Goal: Transaction & Acquisition: Purchase product/service

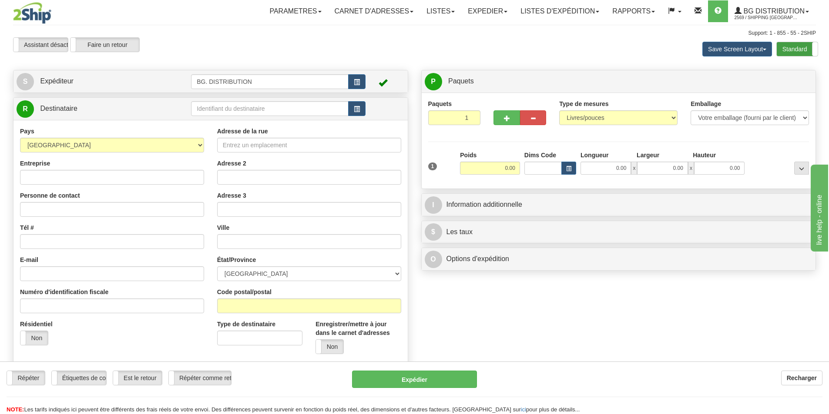
click at [790, 46] on label "Standard" at bounding box center [796, 49] width 41 height 14
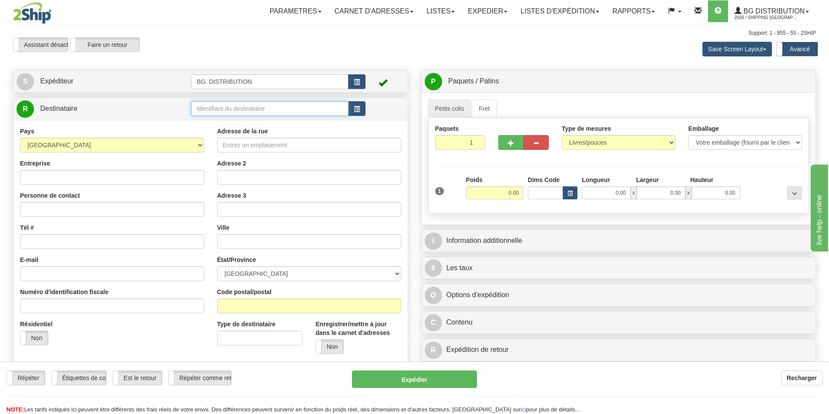
click at [217, 110] on input "text" at bounding box center [269, 108] width 157 height 15
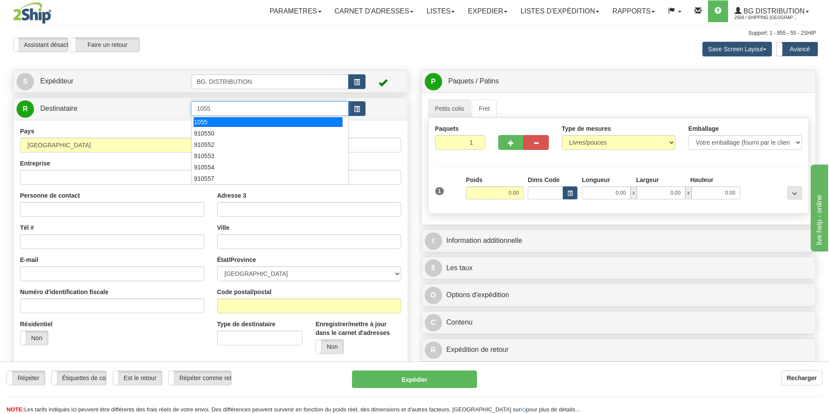
click at [211, 121] on div "1055" at bounding box center [268, 122] width 149 height 10
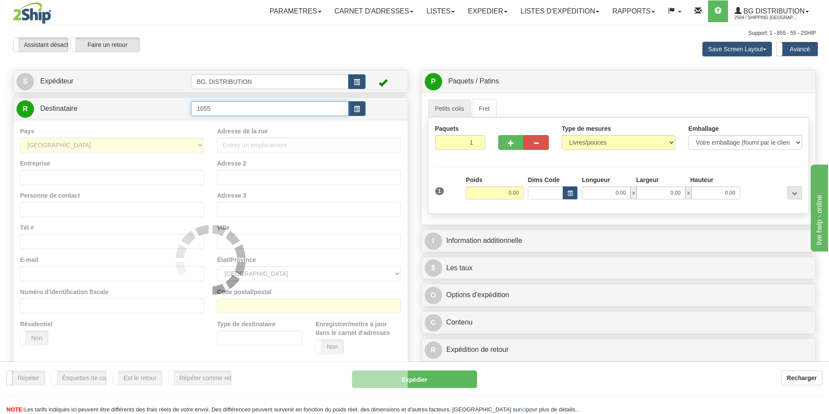
type input "1055"
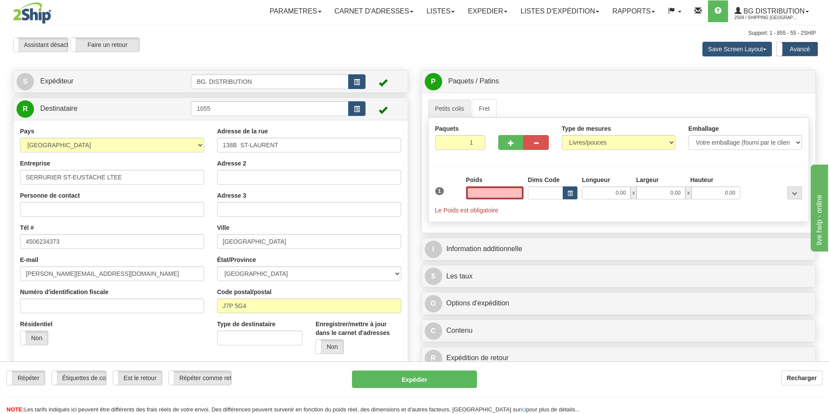
type input "0.00"
click at [488, 109] on link "Fret" at bounding box center [483, 109] width 25 height 18
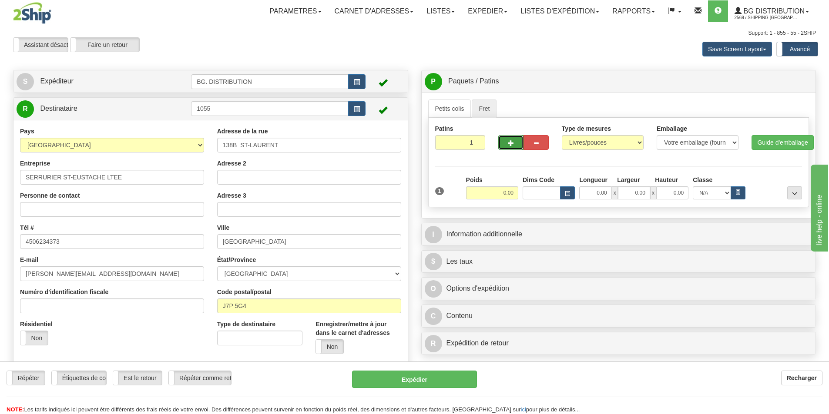
click at [508, 142] on span "button" at bounding box center [511, 143] width 6 height 6
type input "2"
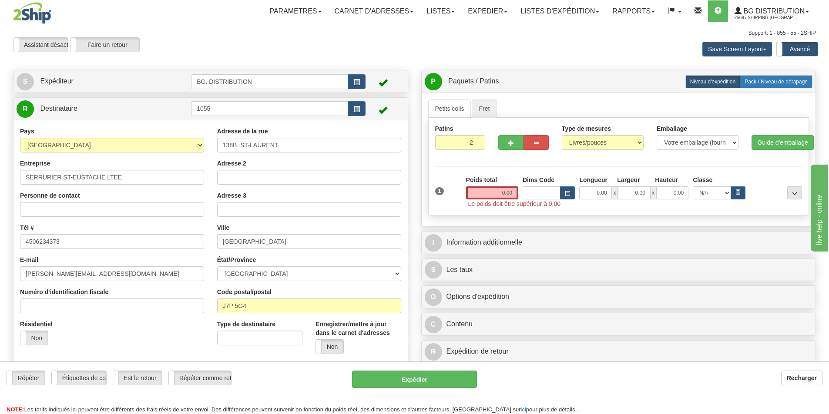
click at [773, 83] on span "Pack / Niveau de dérapage" at bounding box center [775, 82] width 63 height 6
radio input "true"
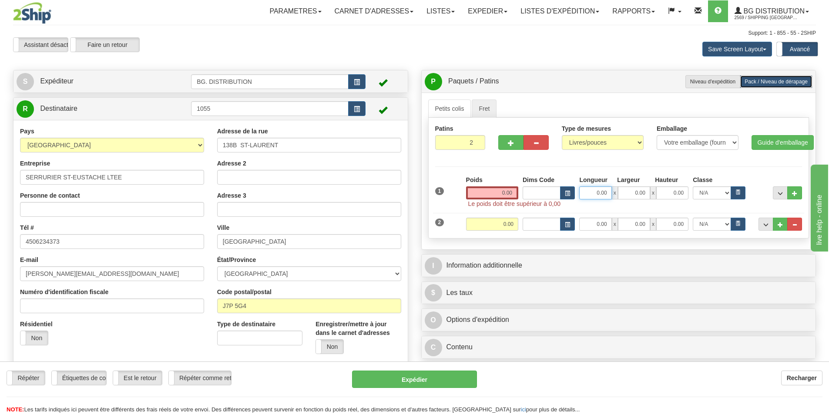
click at [601, 192] on input "0.00" at bounding box center [595, 193] width 32 height 13
type input "38.00"
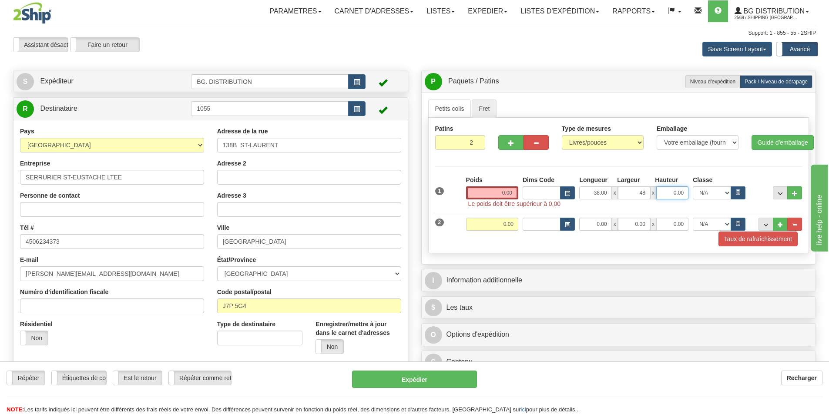
type input "48.00"
type input "60.00"
click at [503, 192] on input "0.00" at bounding box center [492, 193] width 52 height 13
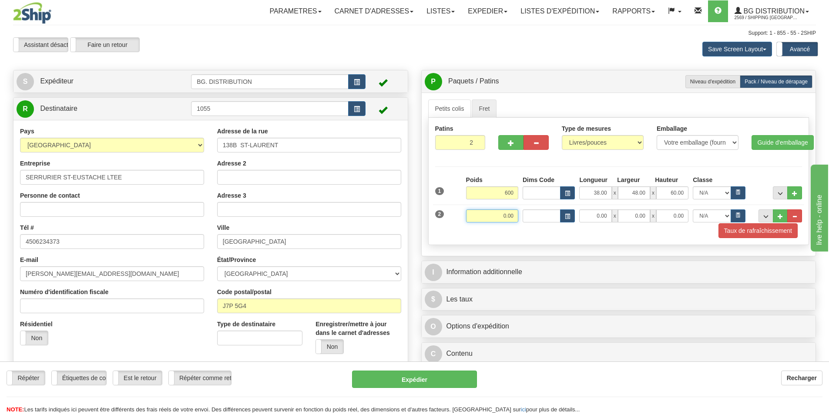
type input "600.00"
click at [510, 212] on input "0.00" at bounding box center [492, 216] width 52 height 13
type input "300.00"
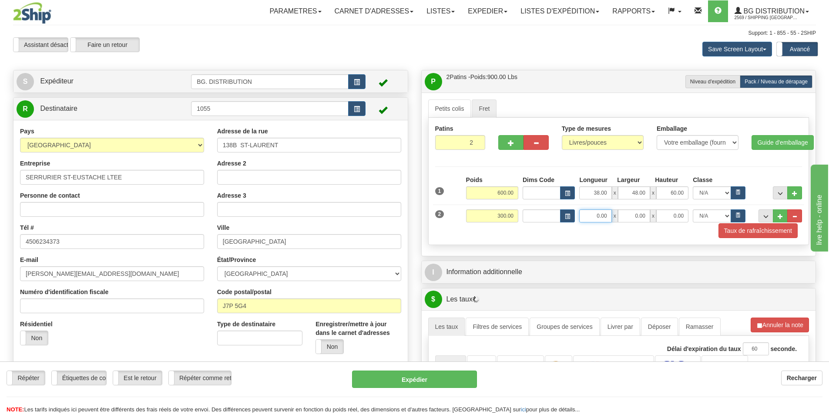
click at [605, 216] on input "0.00" at bounding box center [595, 216] width 32 height 13
type input "38.00"
type input "4.00"
click at [676, 215] on input "838" at bounding box center [672, 216] width 32 height 13
click at [679, 215] on input "838" at bounding box center [672, 216] width 32 height 13
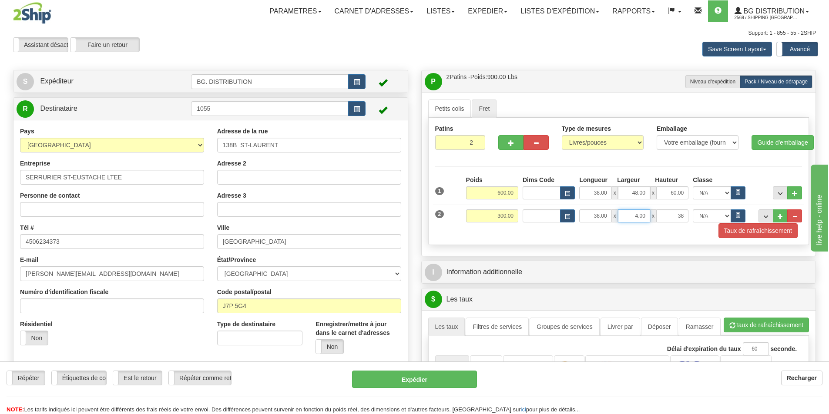
type input "38.00"
click at [638, 214] on input "4.00" at bounding box center [634, 216] width 32 height 13
type input "48.00"
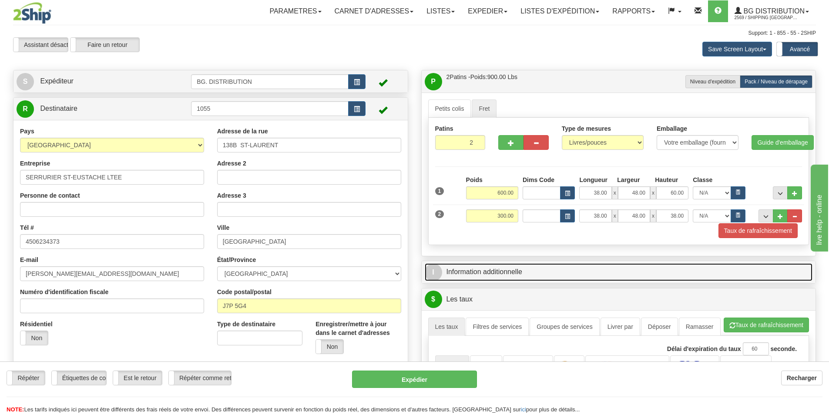
click at [514, 271] on link "I Information additionnelle" at bounding box center [618, 273] width 388 height 18
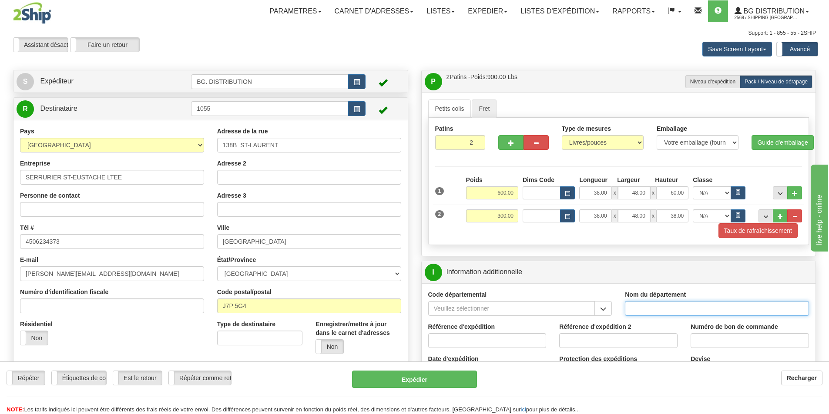
click at [649, 310] on input "Nom du département" at bounding box center [717, 308] width 184 height 15
type input "."
type input ".."
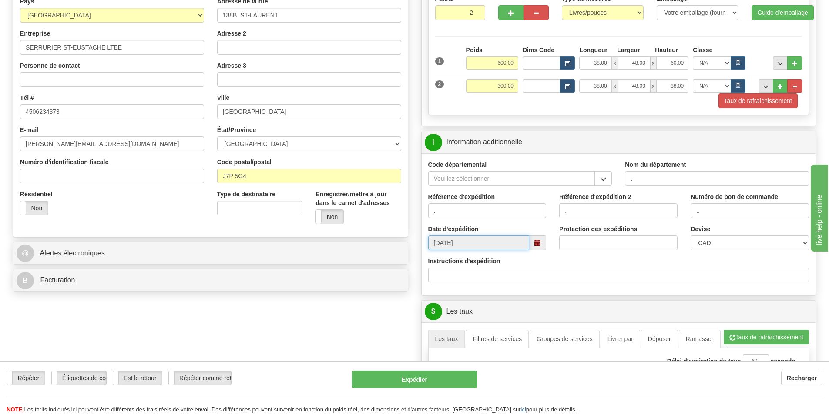
scroll to position [130, 0]
click at [493, 273] on input "Instructions d'expédition" at bounding box center [618, 274] width 381 height 15
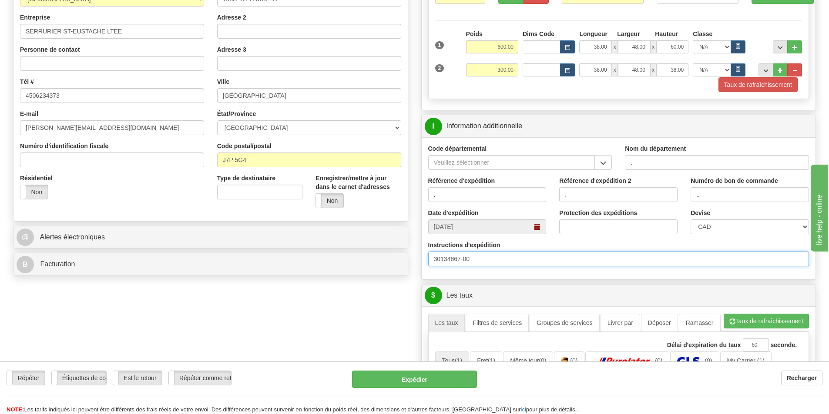
scroll to position [174, 0]
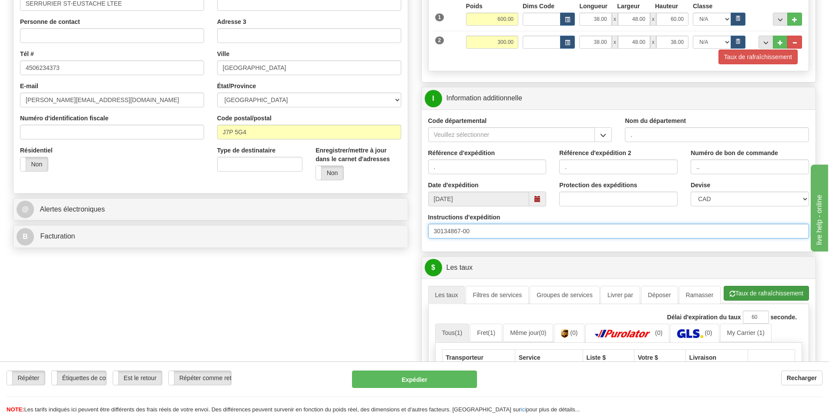
type input "30134867-00"
click at [774, 293] on button "Taux de rafraîchissement" at bounding box center [765, 293] width 85 height 15
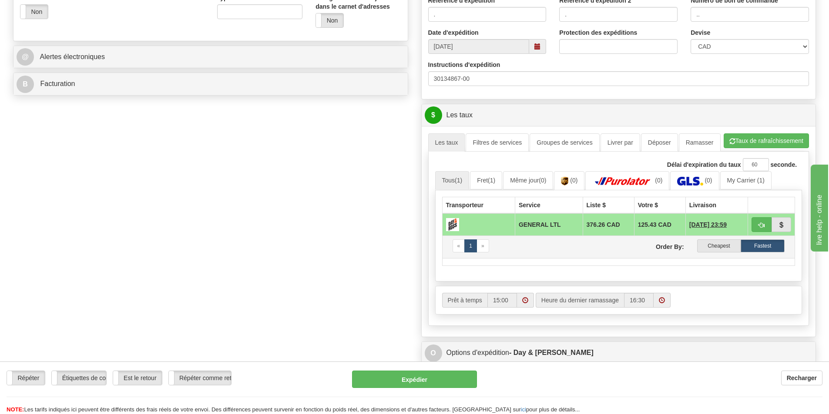
scroll to position [348, 0]
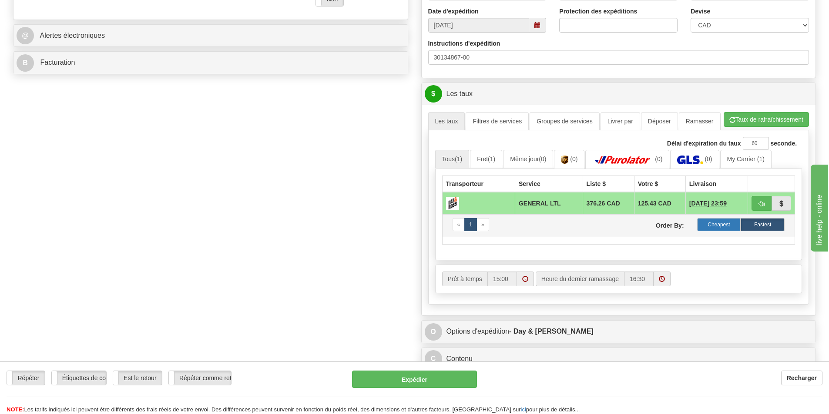
click at [718, 227] on label "Cheapest" at bounding box center [719, 224] width 44 height 13
click at [716, 224] on label "Cheapest" at bounding box center [719, 224] width 44 height 13
click at [482, 158] on link "Fret (1)" at bounding box center [486, 159] width 32 height 18
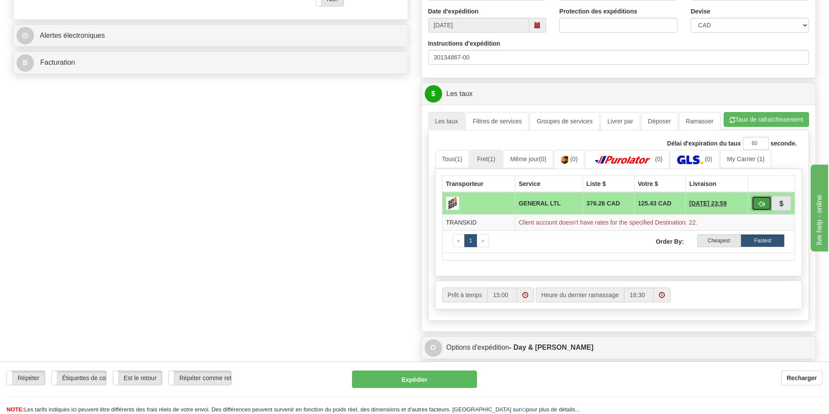
click at [755, 206] on button "button" at bounding box center [761, 203] width 20 height 15
type input "GL"
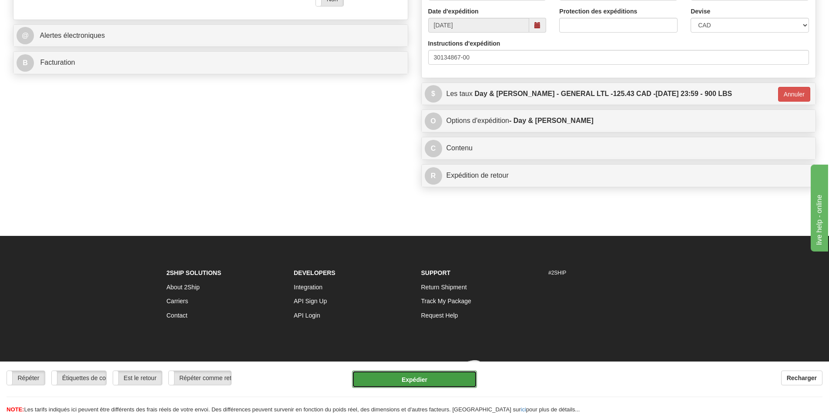
click at [403, 381] on button "Expédier" at bounding box center [414, 379] width 125 height 17
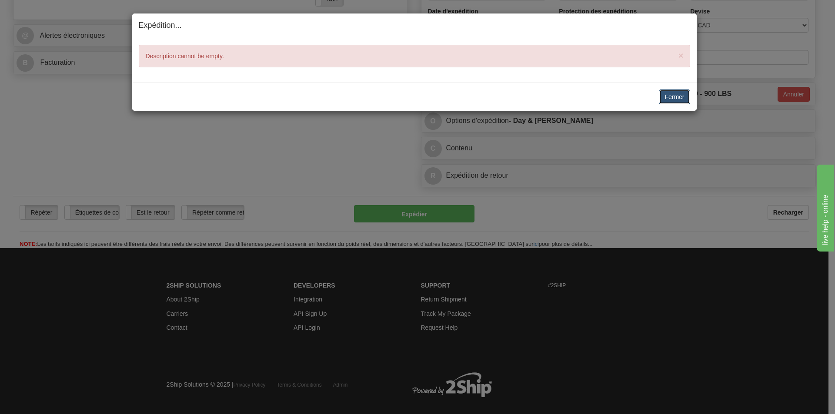
click at [676, 95] on button "Fermer" at bounding box center [674, 97] width 31 height 15
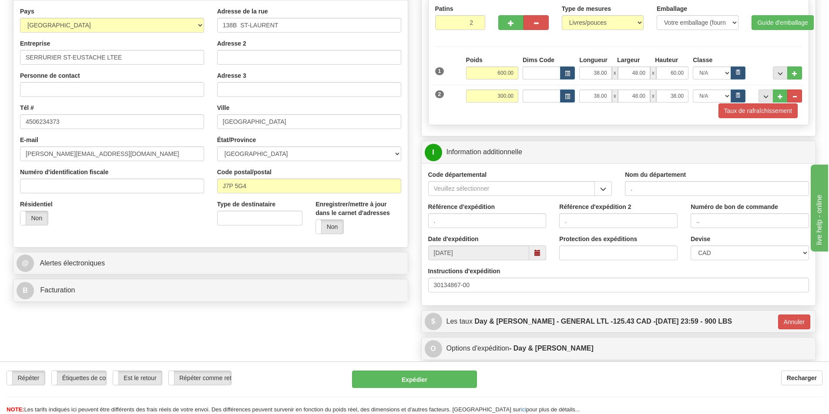
scroll to position [87, 0]
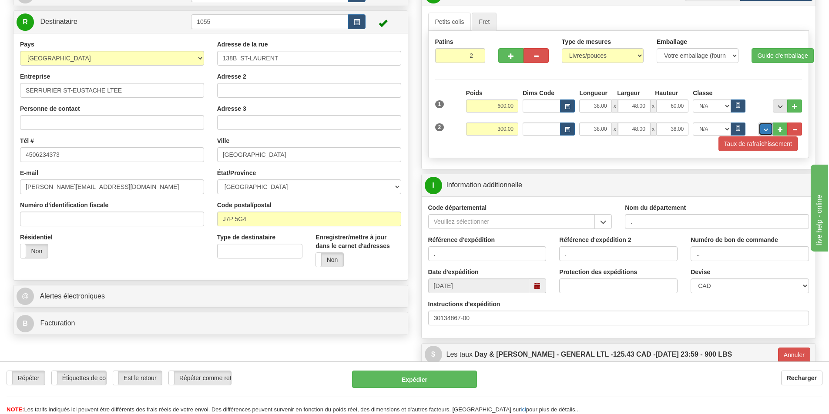
click at [761, 127] on button "..." at bounding box center [765, 129] width 15 height 13
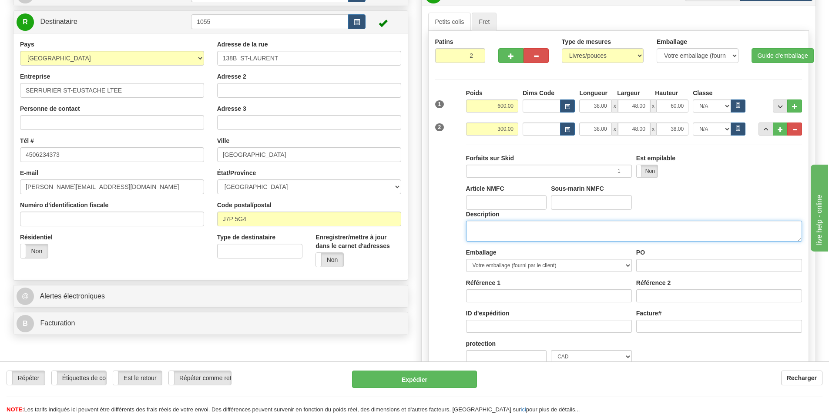
click at [520, 240] on textarea "Description" at bounding box center [634, 231] width 336 height 21
type textarea "quincaillerie"
click at [778, 106] on span "..." at bounding box center [779, 106] width 5 height 5
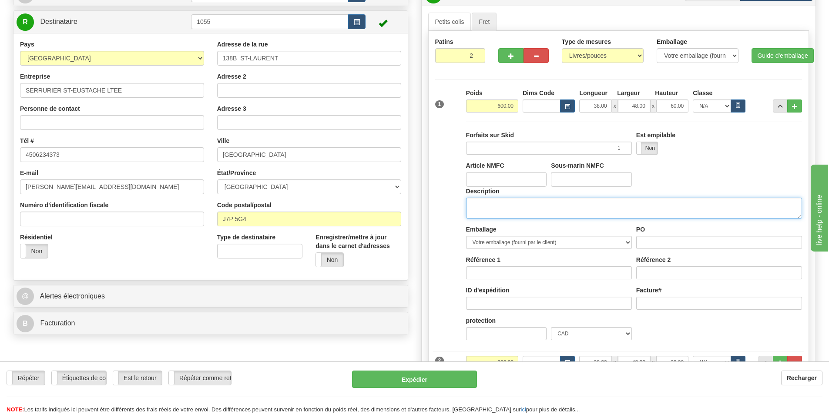
click at [518, 210] on textarea "Description" at bounding box center [634, 208] width 336 height 21
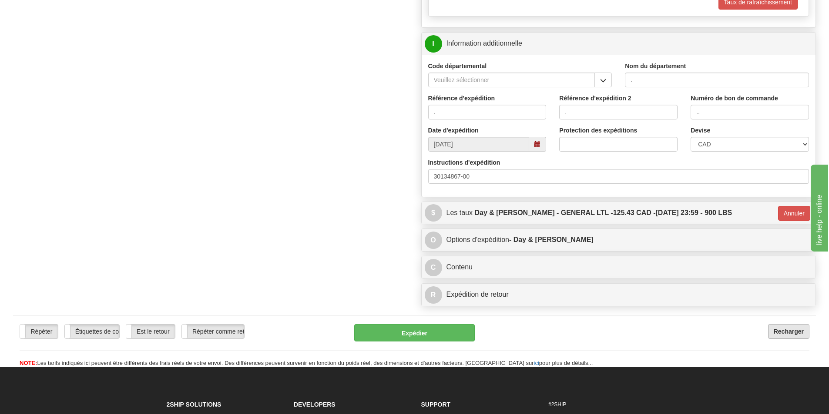
scroll to position [739, 0]
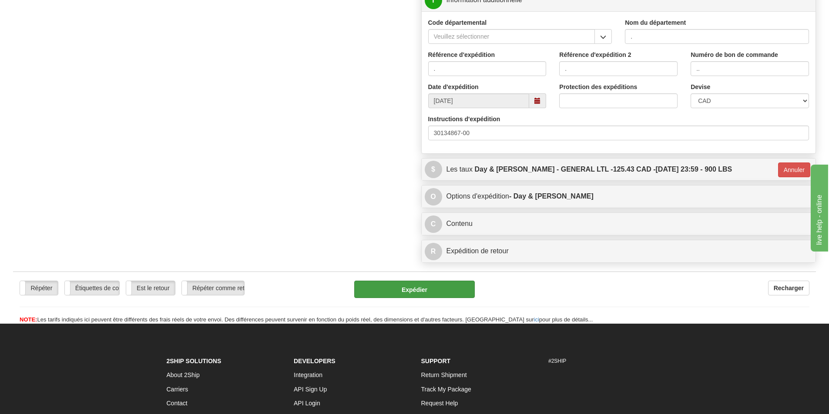
type textarea "quincaillerie"
click at [444, 293] on button "Expédier" at bounding box center [414, 289] width 120 height 17
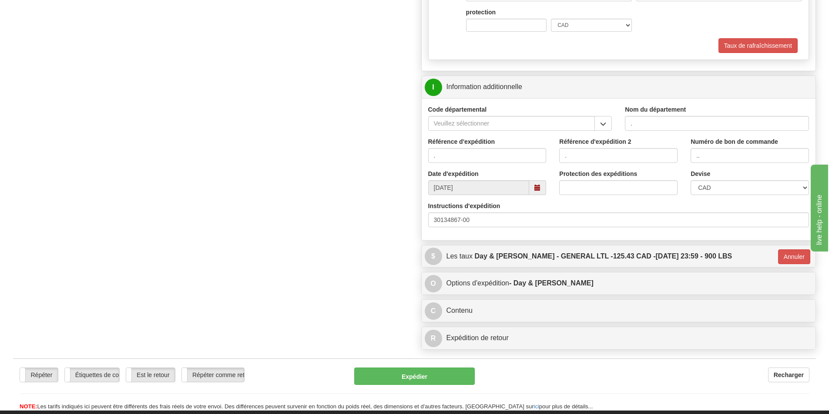
scroll to position [829, 0]
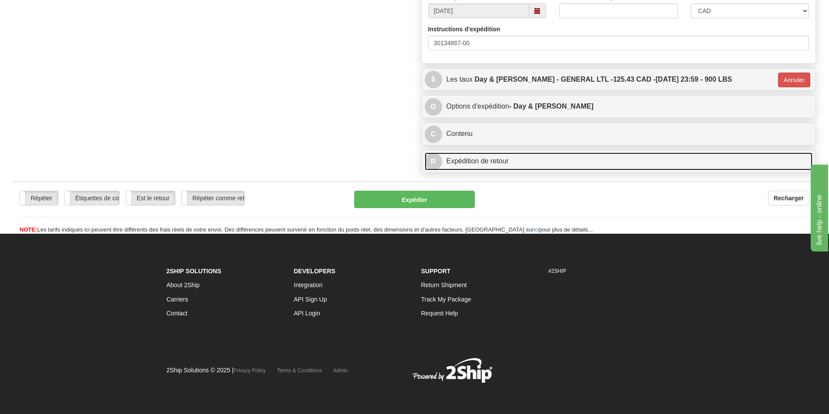
click at [477, 157] on link "R Expédition de retour" at bounding box center [618, 162] width 388 height 18
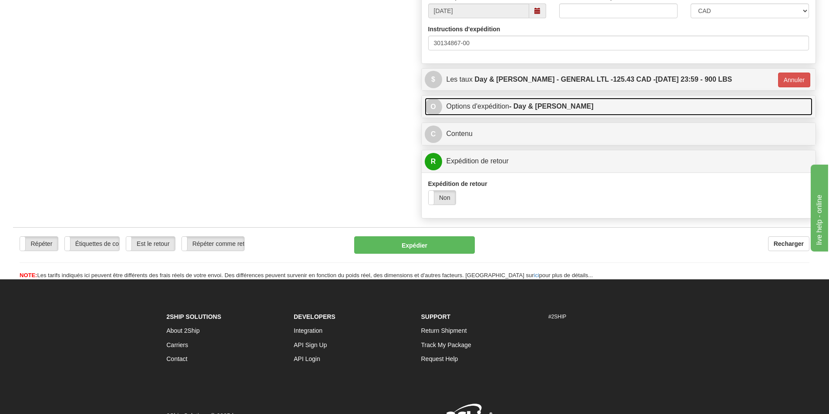
click at [486, 104] on link "O Options d'expédition - Day & [PERSON_NAME]" at bounding box center [618, 107] width 388 height 18
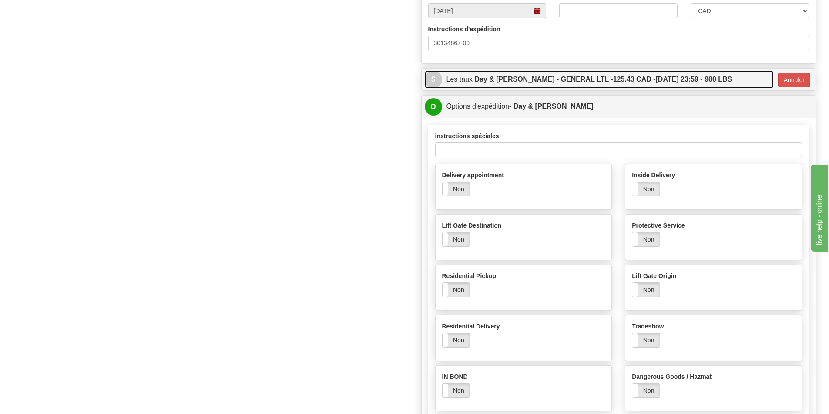
click at [489, 82] on label "Day & [PERSON_NAME] - GENERAL LTL - 125.43 CAD - [DATE] 23:59 - 900 LBS" at bounding box center [602, 79] width 257 height 17
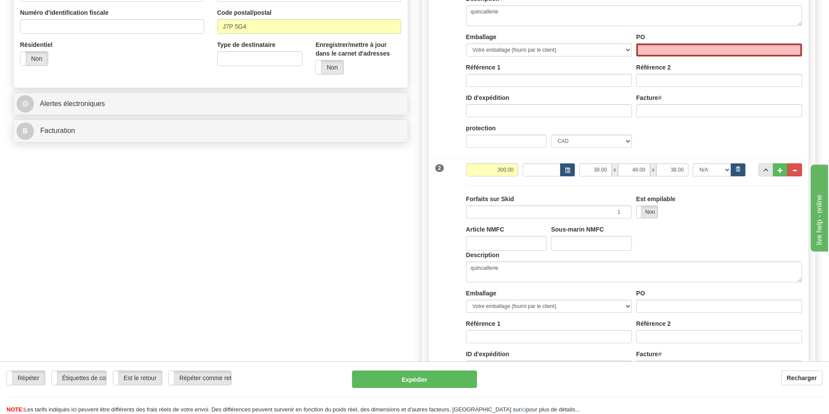
scroll to position [264, 0]
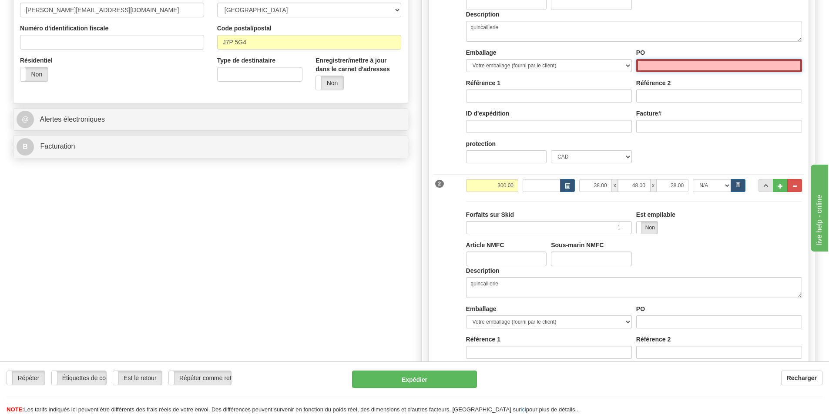
click at [657, 65] on input "PO" at bounding box center [719, 65] width 166 height 13
type input "QUINCAILLERIE"
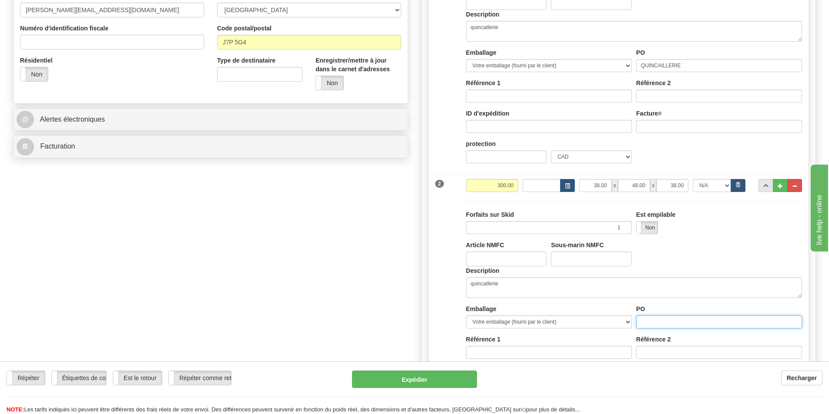
click at [652, 323] on input "PO" at bounding box center [719, 322] width 166 height 13
type input "..."
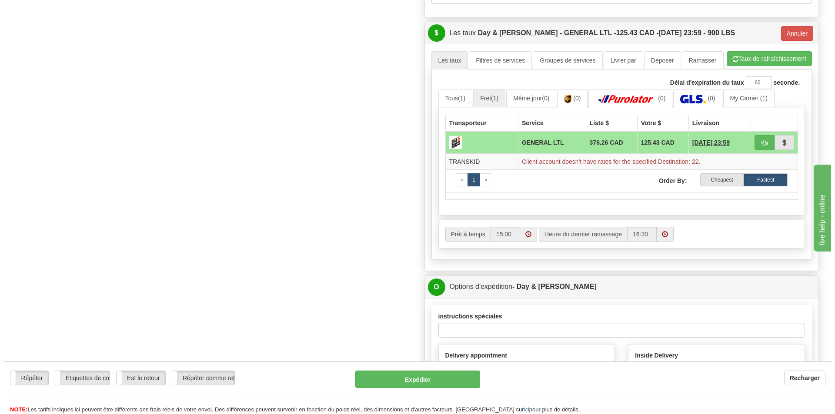
scroll to position [873, 0]
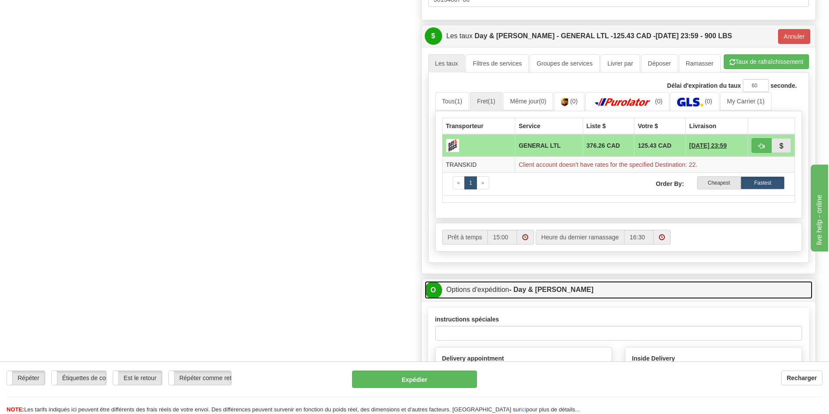
click at [579, 288] on link "O Options d'expédition - Day & [PERSON_NAME]" at bounding box center [618, 290] width 388 height 18
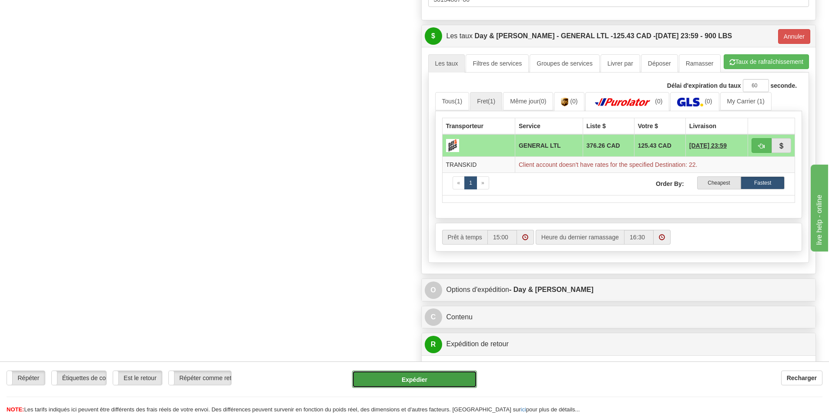
click at [431, 376] on button "Expédier" at bounding box center [414, 379] width 125 height 17
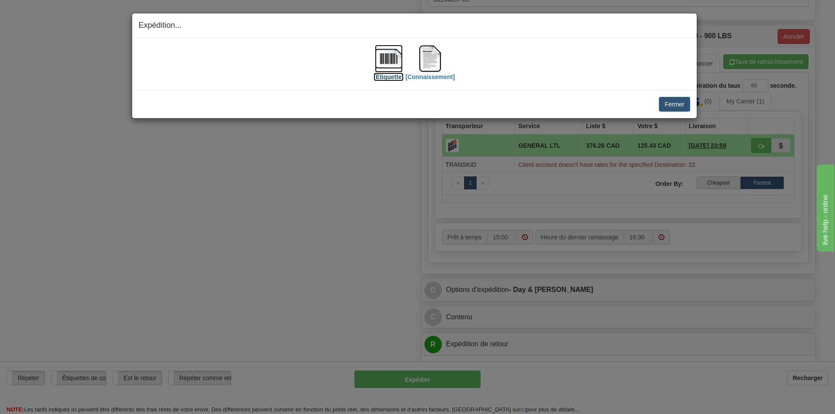
click at [394, 59] on img at bounding box center [389, 59] width 28 height 28
click at [421, 53] on img at bounding box center [430, 59] width 28 height 28
